Goal: Task Accomplishment & Management: Use online tool/utility

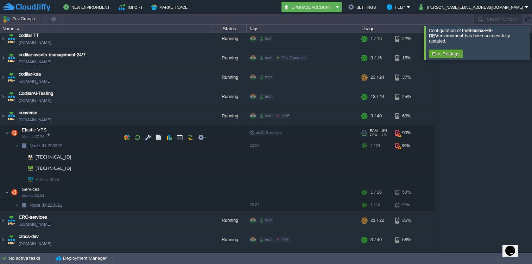
scroll to position [368, 0]
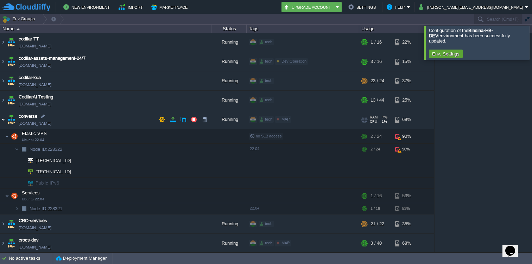
click at [1, 117] on img at bounding box center [3, 119] width 6 height 19
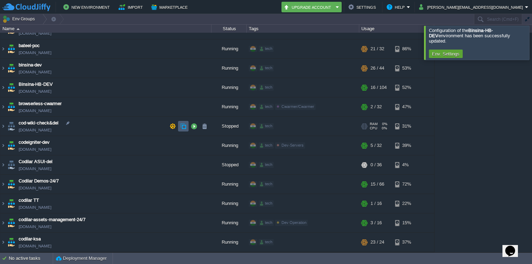
scroll to position [206, 0]
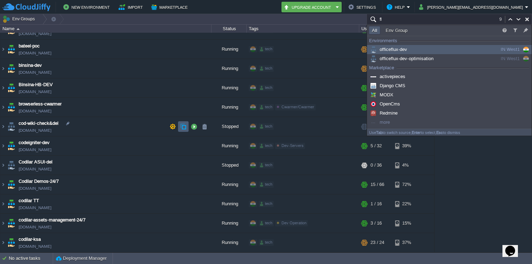
type input "f"
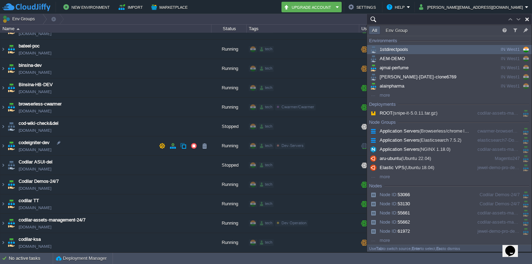
type input "Search (Cmd+F)"
click at [157, 138] on td "codeigniter-dev [DOMAIN_NAME]" at bounding box center [105, 145] width 211 height 19
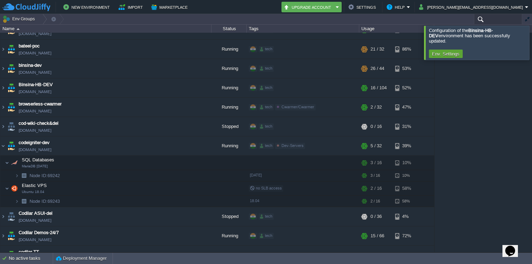
click at [498, 20] on input "text" at bounding box center [498, 19] width 48 height 10
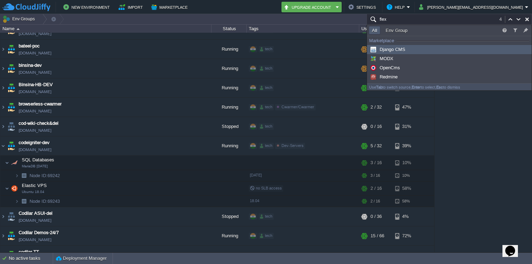
type input "Search (Cmd+F)"
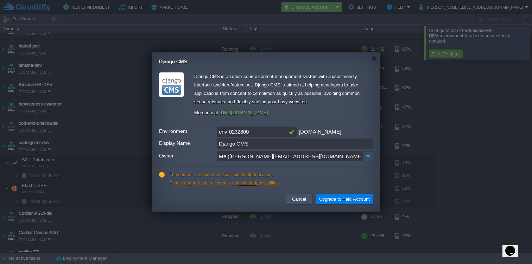
click at [299, 198] on button "Cancel" at bounding box center [299, 199] width 18 height 8
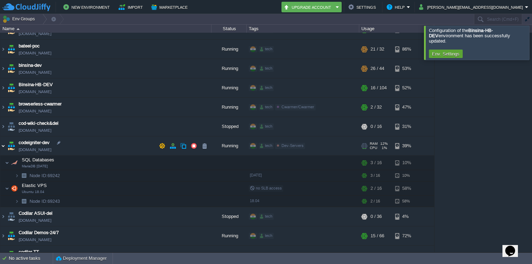
click at [3, 143] on img at bounding box center [3, 145] width 6 height 19
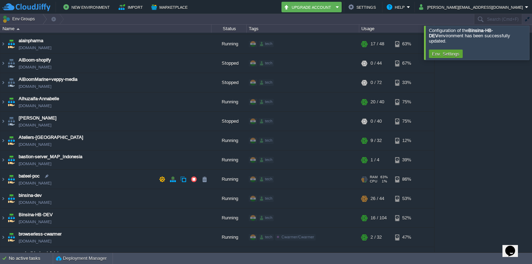
scroll to position [0, 0]
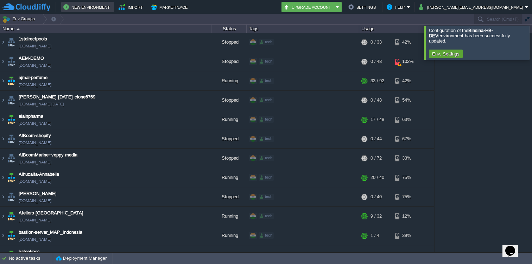
click at [98, 9] on button "New Environment" at bounding box center [87, 7] width 49 height 8
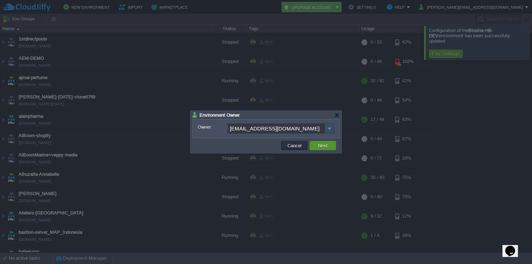
click at [319, 146] on button "Next" at bounding box center [323, 145] width 14 height 6
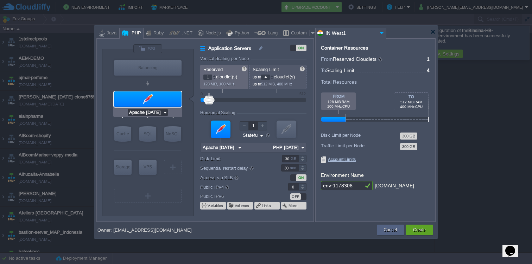
click at [154, 110] on input "Apache [DATE]" at bounding box center [145, 112] width 35 height 7
click at [156, 97] on div at bounding box center [148, 98] width 68 height 15
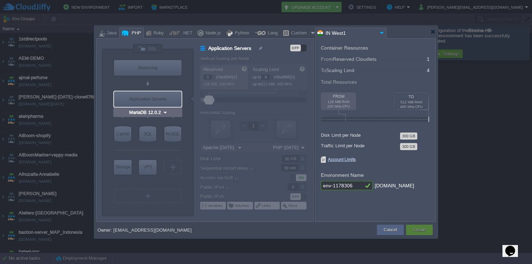
type input "AlmaLinux 9.6"
click at [151, 164] on div "VPS" at bounding box center [148, 167] width 18 height 14
type input "Elastic VPS"
type input "AlmaLinux 9.6"
type input "9.6"
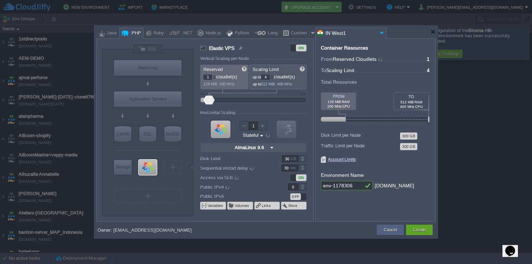
type input "Redis 7.2.4"
click at [172, 167] on div at bounding box center [172, 167] width 1 height 5
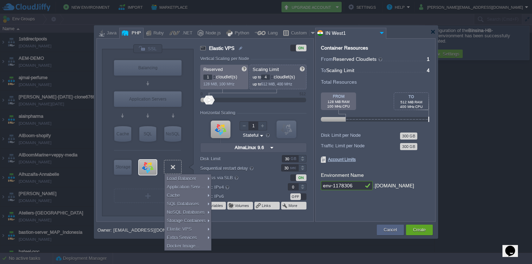
type input "AlmaLinux 9.6"
type input "Select Image"
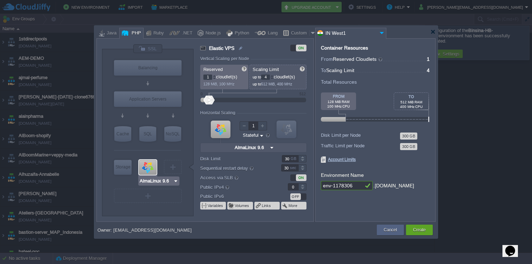
click at [150, 168] on div at bounding box center [148, 167] width 18 height 15
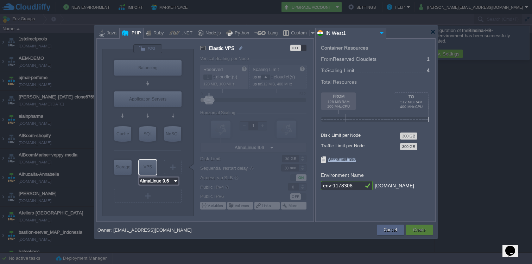
click at [155, 179] on input "AlmaLinux 9.6" at bounding box center [156, 181] width 34 height 7
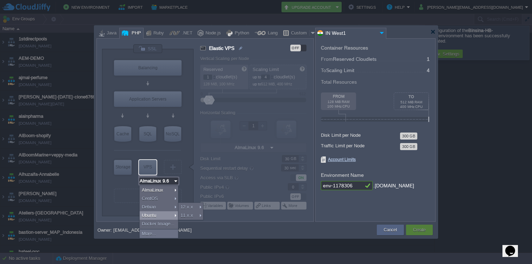
click at [150, 213] on div "Ubuntu" at bounding box center [159, 215] width 38 height 8
type input "Ubuntu 22.04"
type input "22.04"
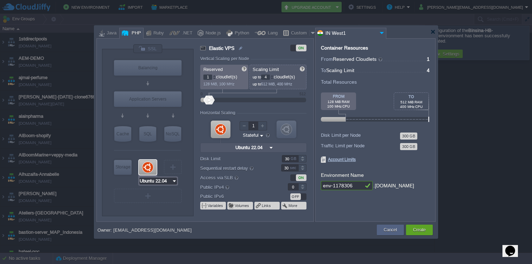
click at [157, 182] on input "Ubuntu 22.04" at bounding box center [155, 181] width 32 height 7
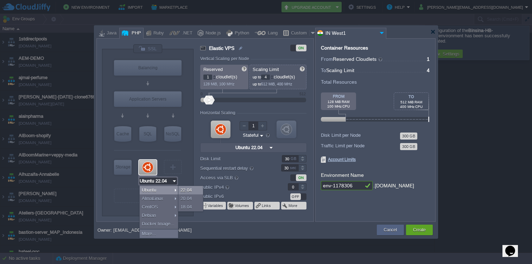
click at [187, 192] on div "22.04" at bounding box center [190, 190] width 25 height 8
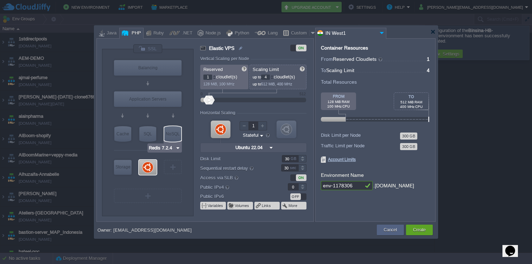
type input "Ubuntu 22.04"
click at [273, 78] on div at bounding box center [272, 78] width 4 height 2
click at [273, 76] on div at bounding box center [272, 76] width 4 height 2
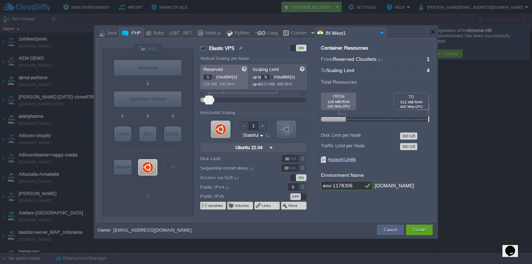
click at [273, 76] on div at bounding box center [272, 76] width 4 height 2
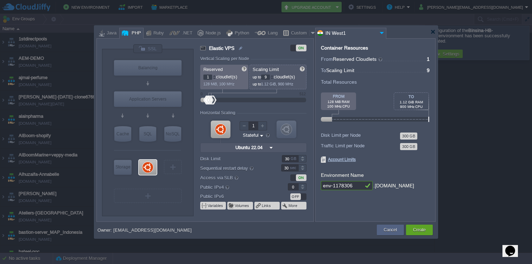
click at [273, 76] on div at bounding box center [272, 76] width 4 height 2
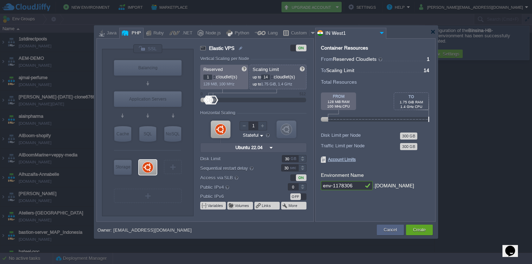
click at [273, 76] on div at bounding box center [272, 76] width 4 height 2
type input "16"
type input "2"
click at [215, 76] on div at bounding box center [214, 76] width 4 height 2
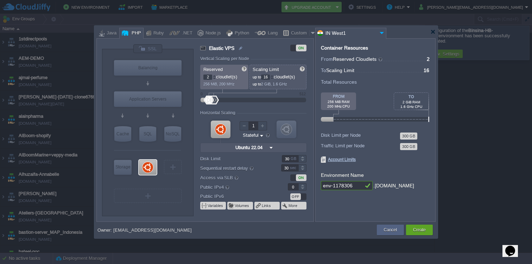
click at [215, 80] on p "256 MiB, 200 MHz" at bounding box center [224, 83] width 43 height 7
click at [351, 188] on input "env-1178306" at bounding box center [342, 185] width 42 height 9
type input "e"
paste input "Flex EV"
click at [337, 186] on input "Flex" at bounding box center [342, 185] width 42 height 9
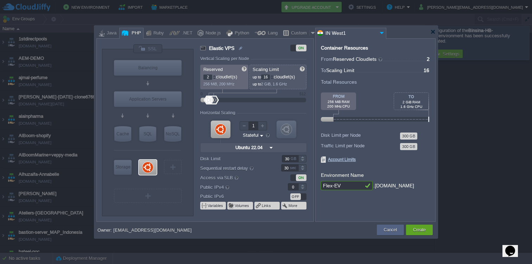
type input "Flex-EV"
click at [298, 196] on div "OFF" at bounding box center [295, 196] width 11 height 7
click at [296, 196] on div "ON" at bounding box center [301, 196] width 11 height 7
click at [302, 187] on div at bounding box center [302, 189] width 8 height 4
type input "1"
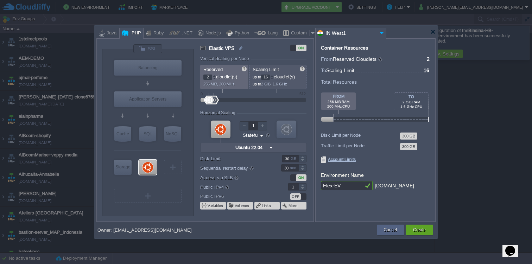
click at [274, 190] on div "1" at bounding box center [289, 186] width 34 height 7
type input "Ubuntu 22.04"
click at [422, 229] on button "Create" at bounding box center [419, 230] width 13 height 7
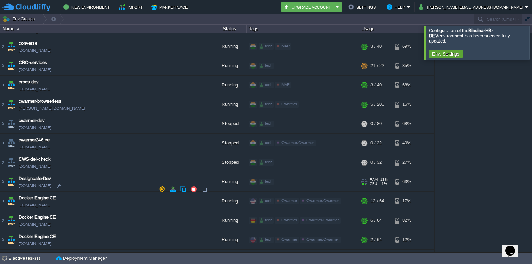
scroll to position [434, 0]
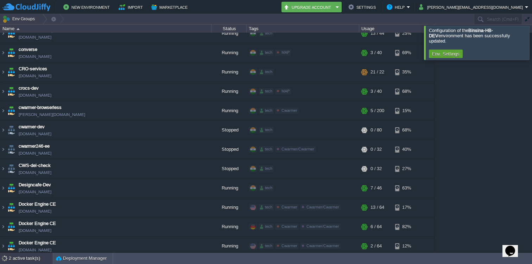
click at [26, 257] on div "2 active task(s)" at bounding box center [31, 258] width 44 height 11
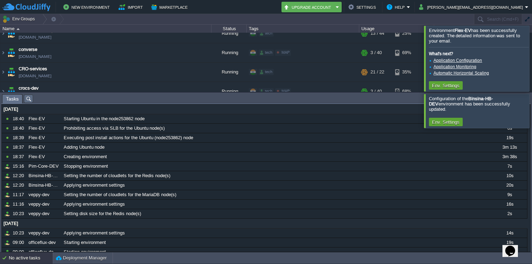
click at [10, 96] on span "Tasks" at bounding box center [12, 99] width 13 height 9
click at [531, 57] on div at bounding box center [540, 58] width 0 height 65
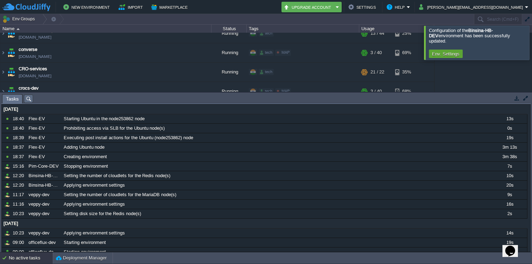
click at [531, 38] on div at bounding box center [540, 43] width 0 height 34
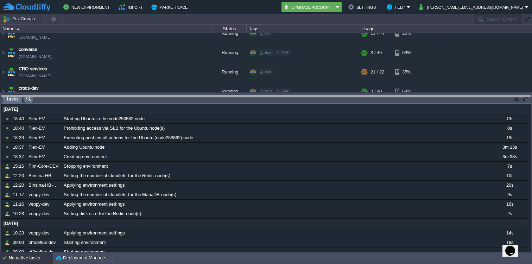
drag, startPoint x: 508, startPoint y: 95, endPoint x: 476, endPoint y: 98, distance: 32.2
click at [476, 98] on body "New Environment Import Marketplace Bonus ₹0.00 Upgrade Account Settings Help [P…" at bounding box center [266, 132] width 532 height 264
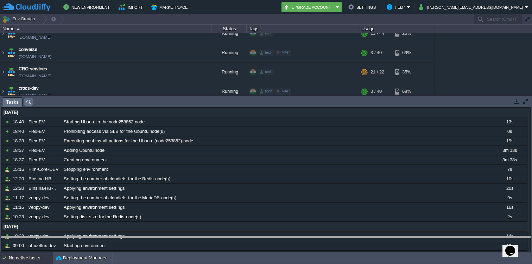
drag, startPoint x: 324, startPoint y: 98, endPoint x: 323, endPoint y: 237, distance: 138.9
click at [323, 237] on body "New Environment Import Marketplace Bonus ₹0.00 Upgrade Account Settings Help [P…" at bounding box center [266, 132] width 532 height 264
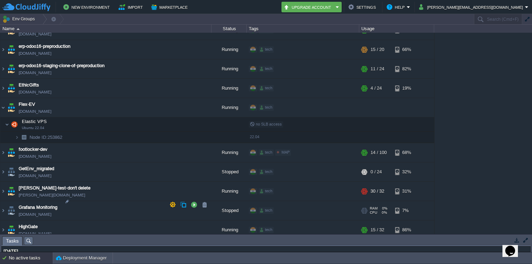
scroll to position [826, 0]
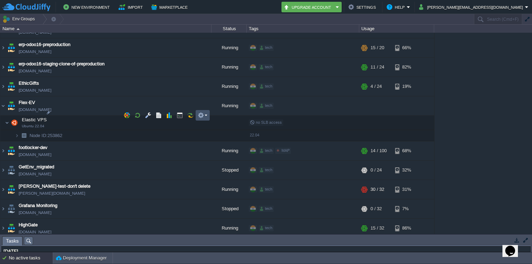
click at [202, 116] on button "button" at bounding box center [201, 115] width 6 height 6
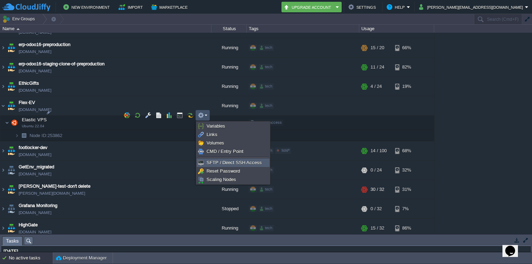
click at [209, 162] on span "SFTP / Direct SSH Access" at bounding box center [233, 162] width 55 height 5
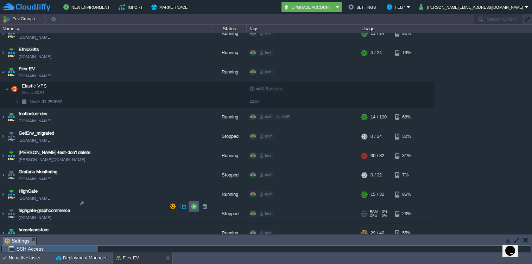
scroll to position [861, 0]
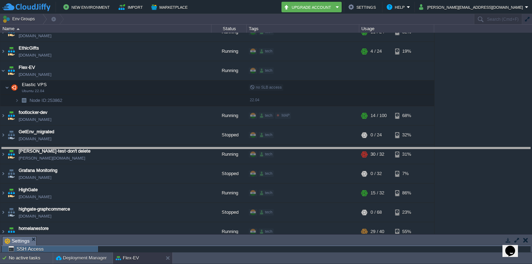
drag, startPoint x: 84, startPoint y: 239, endPoint x: 107, endPoint y: 150, distance: 92.0
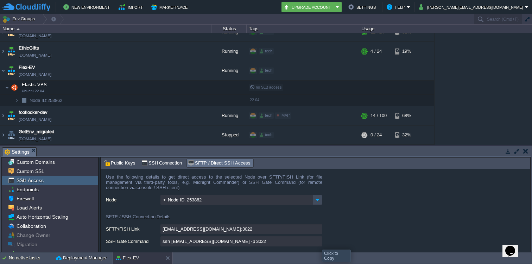
click at [317, 242] on input "ssh [EMAIL_ADDRESS][DOMAIN_NAME] -p 3022" at bounding box center [241, 241] width 162 height 10
type textarea "ssh [EMAIL_ADDRESS][DOMAIN_NAME] -p 3022"
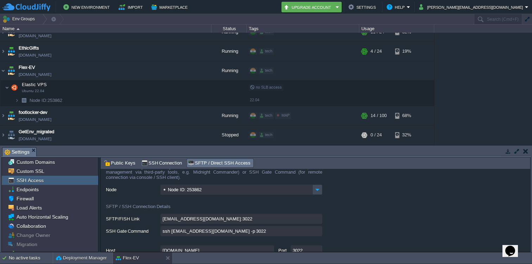
click at [318, 232] on input "ssh [EMAIL_ADDRESS][DOMAIN_NAME] -p 3022" at bounding box center [241, 231] width 162 height 10
click at [30, 153] on em "Settings" at bounding box center [21, 152] width 32 height 9
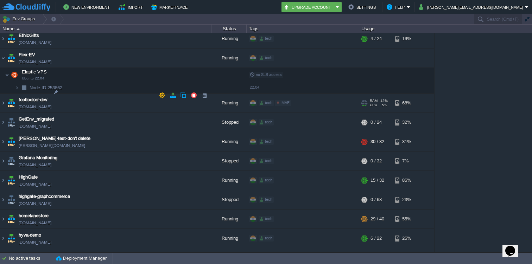
scroll to position [874, 0]
